Goal: Information Seeking & Learning: Learn about a topic

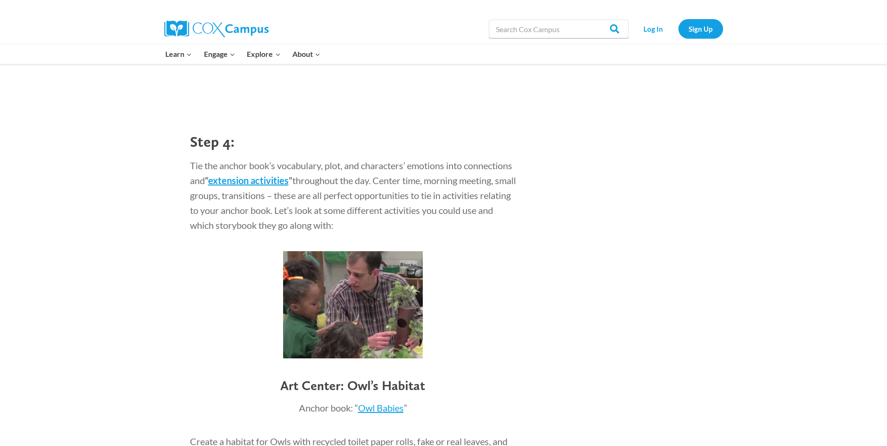
scroll to position [2142, 0]
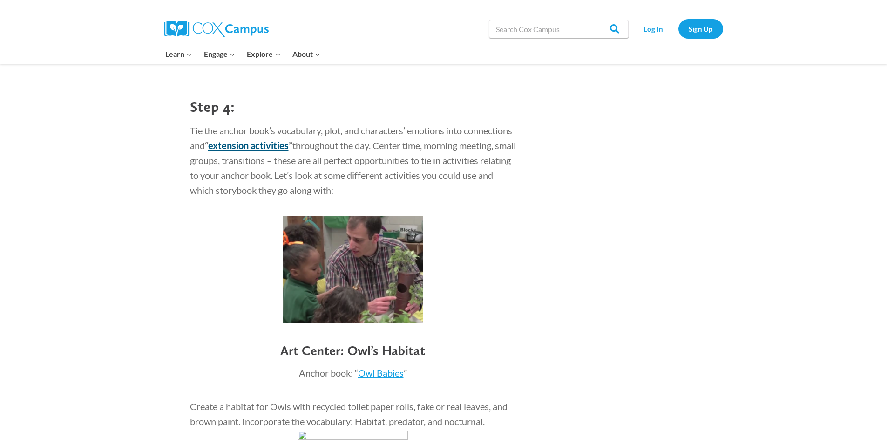
click at [289, 146] on b "extension activities" at bounding box center [248, 145] width 81 height 11
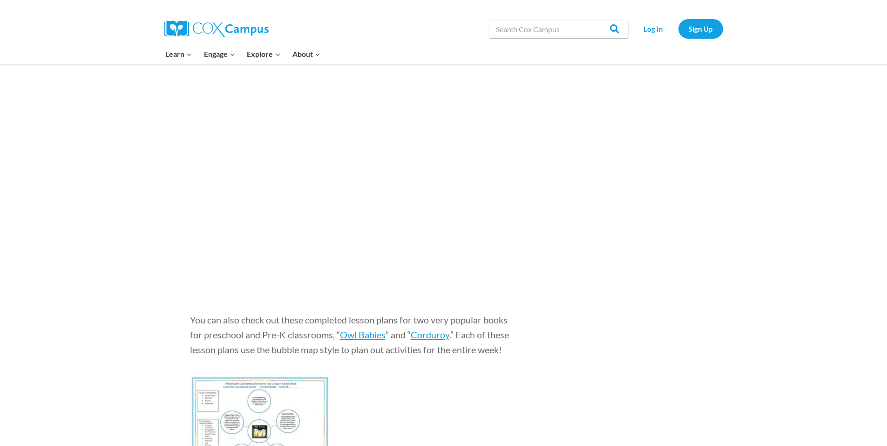
scroll to position [3306, 0]
